Goal: Navigation & Orientation: Find specific page/section

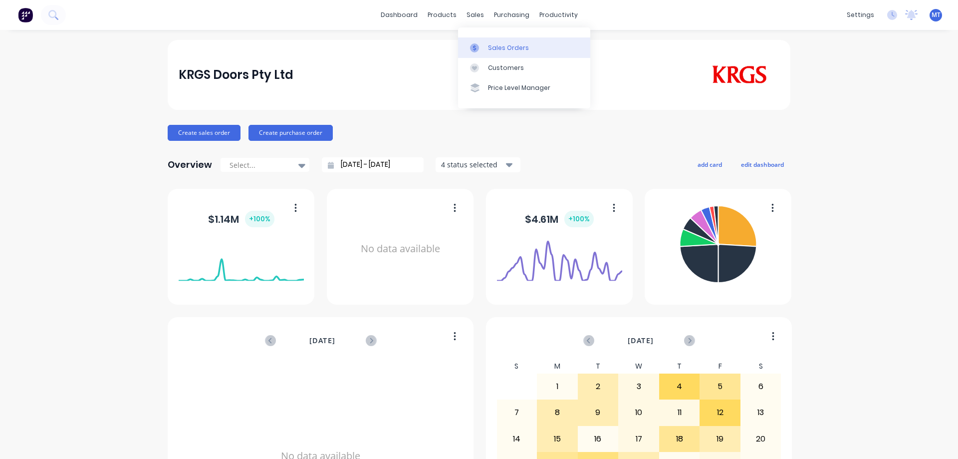
click at [478, 46] on icon at bounding box center [474, 47] width 9 height 9
click at [488, 45] on div "Sales Orders" at bounding box center [508, 47] width 41 height 9
